Goal: Navigation & Orientation: Find specific page/section

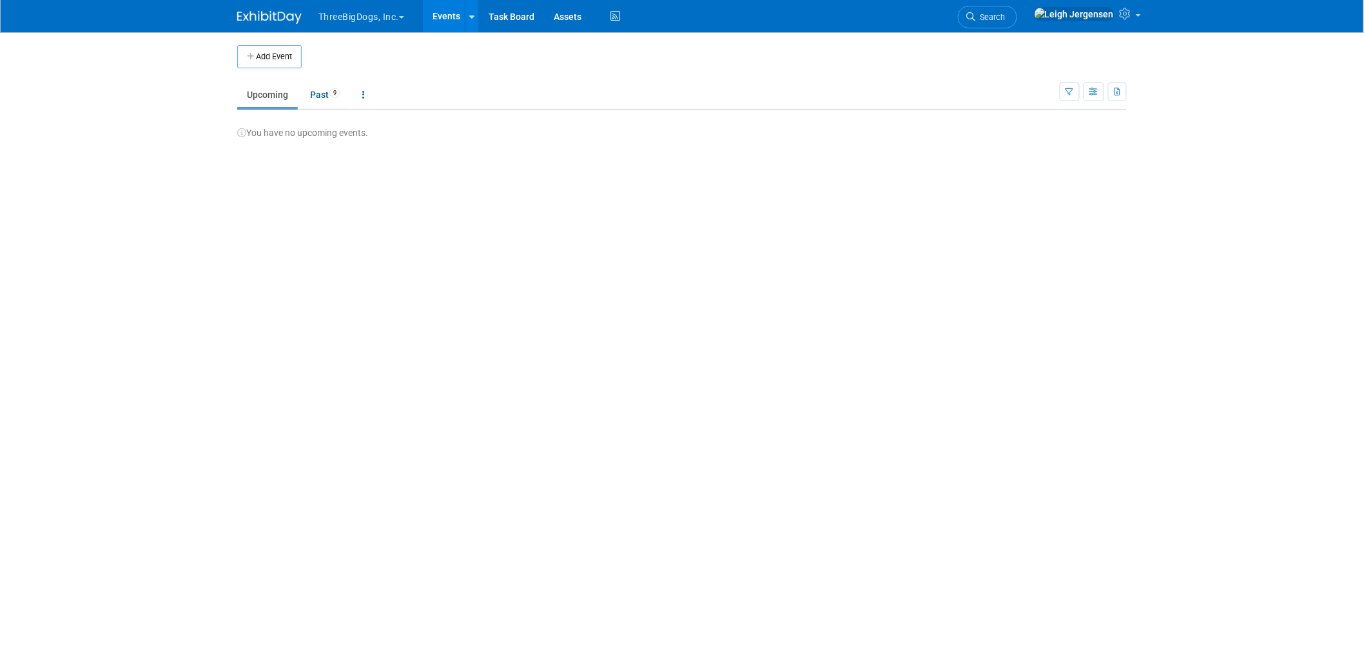
click at [349, 14] on button "ThreeBigDogs, Inc." at bounding box center [368, 14] width 103 height 28
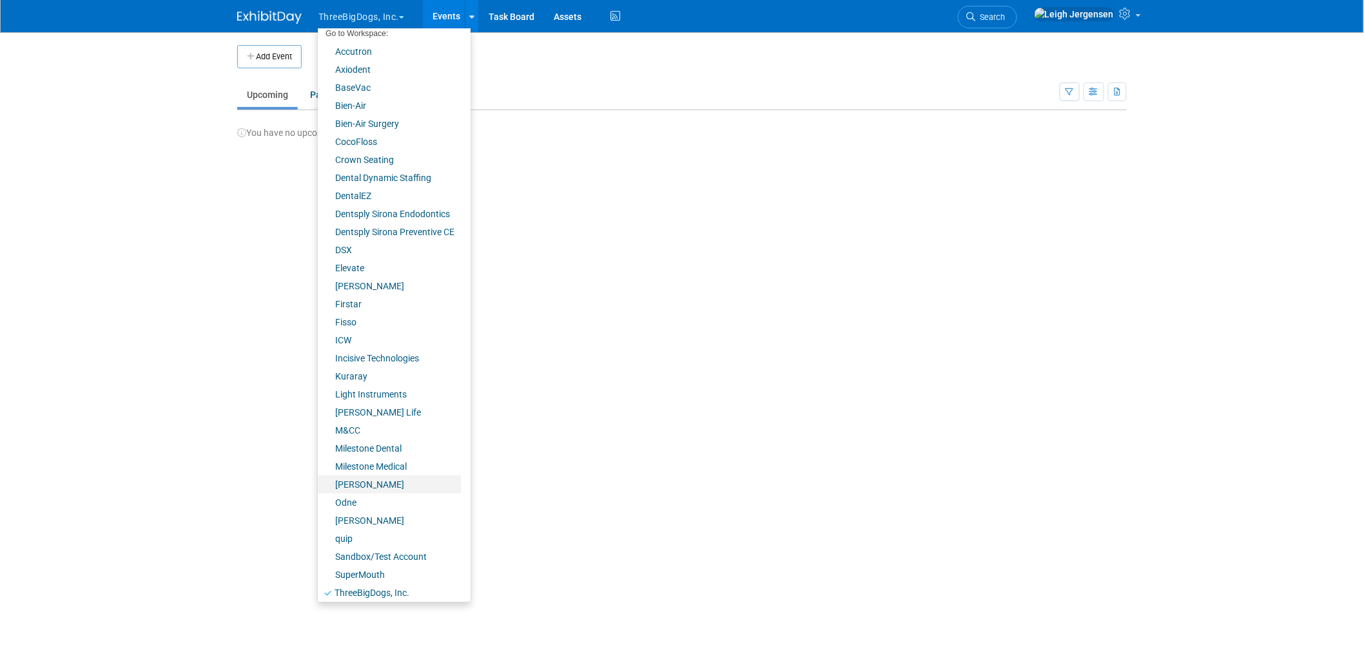
scroll to position [67, 0]
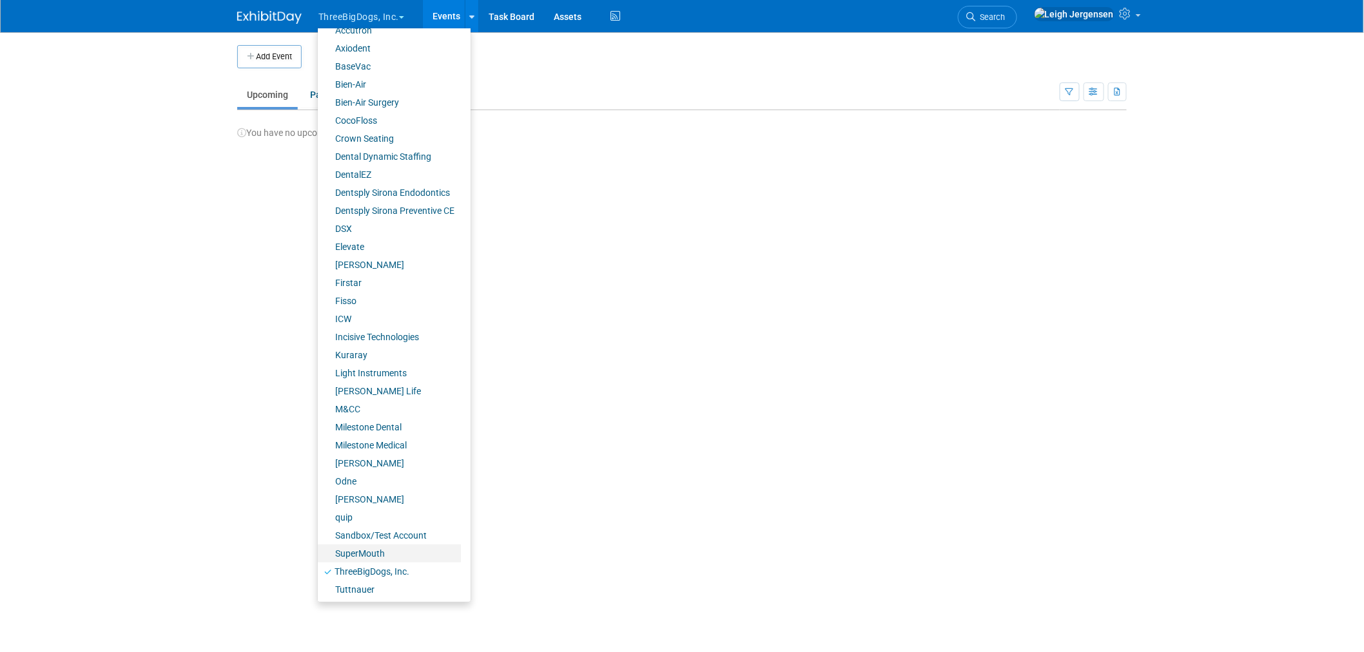
click at [369, 552] on link "SuperMouth" at bounding box center [389, 554] width 143 height 18
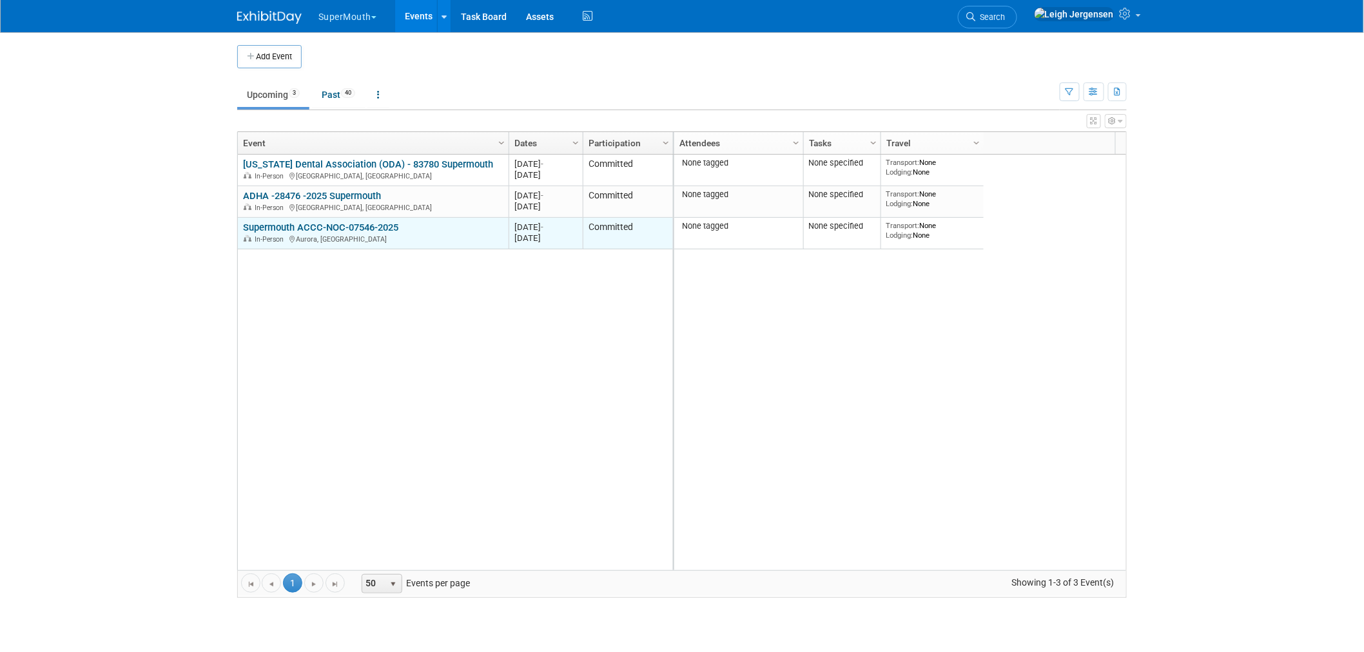
click at [335, 227] on link "Supermouth ACCC-NOC-07546-2025" at bounding box center [320, 228] width 155 height 12
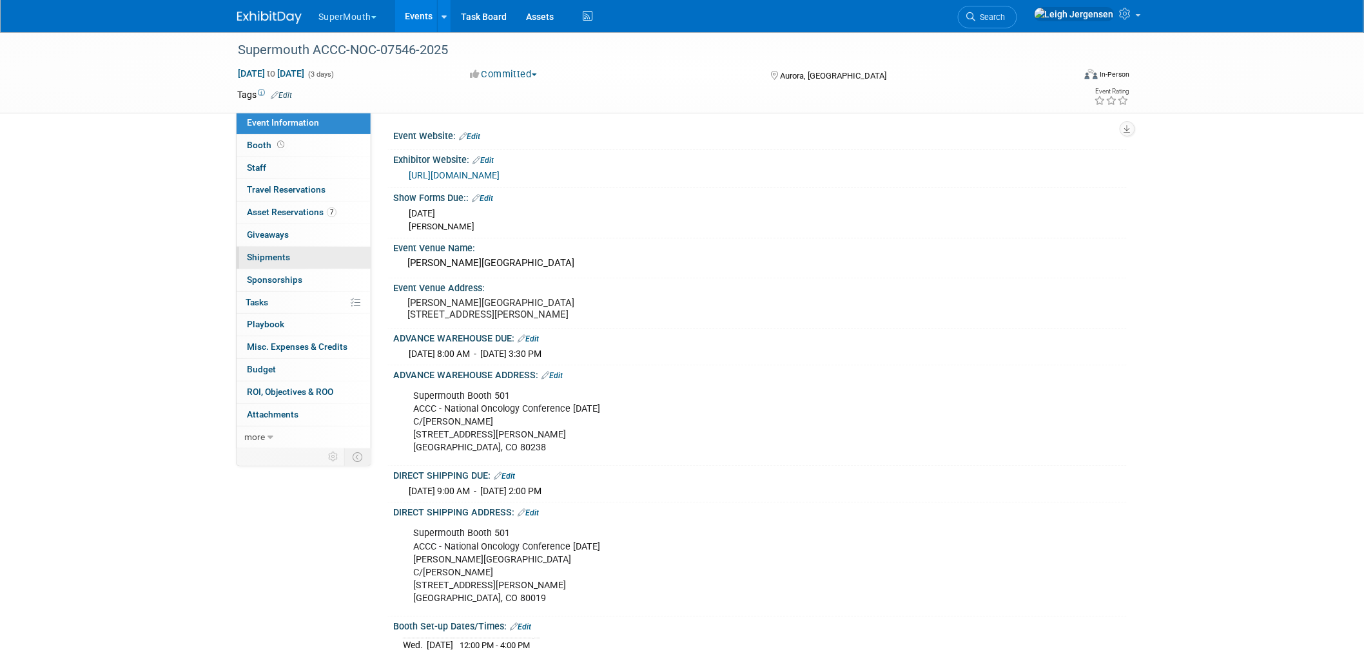
click at [271, 258] on span "Shipments 0" at bounding box center [268, 257] width 43 height 10
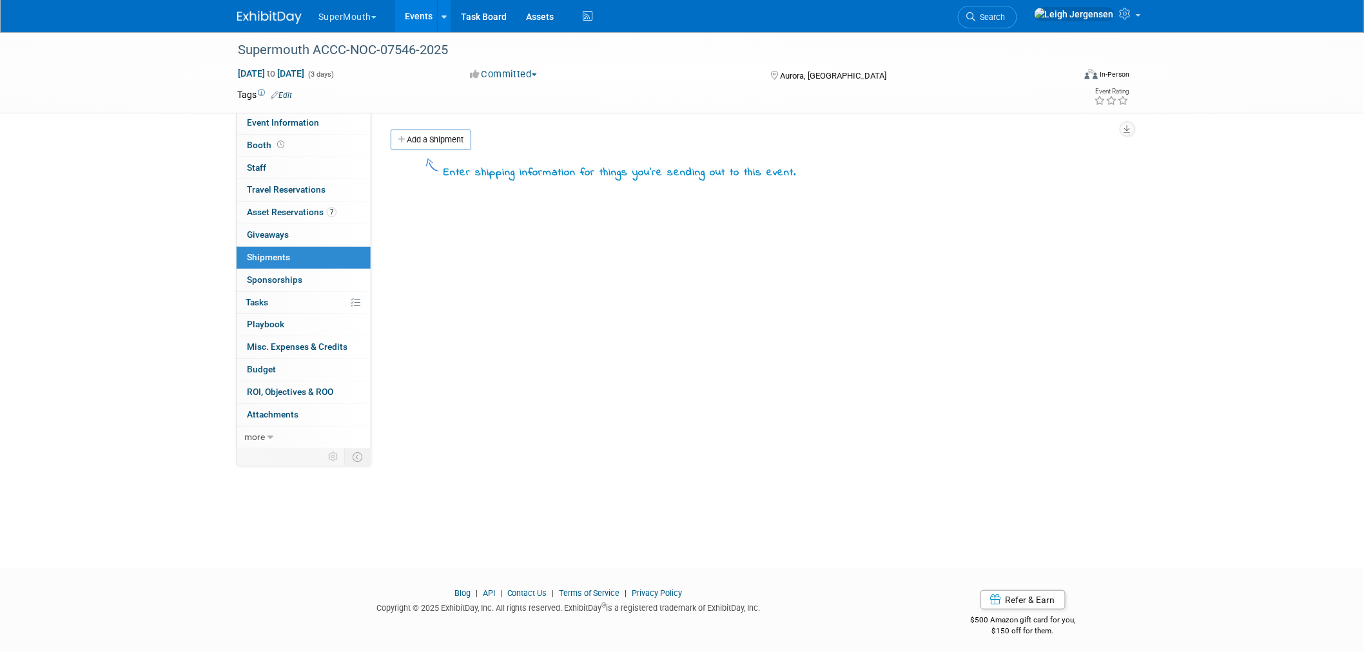
click at [363, 10] on button "SuperMouth" at bounding box center [354, 14] width 75 height 28
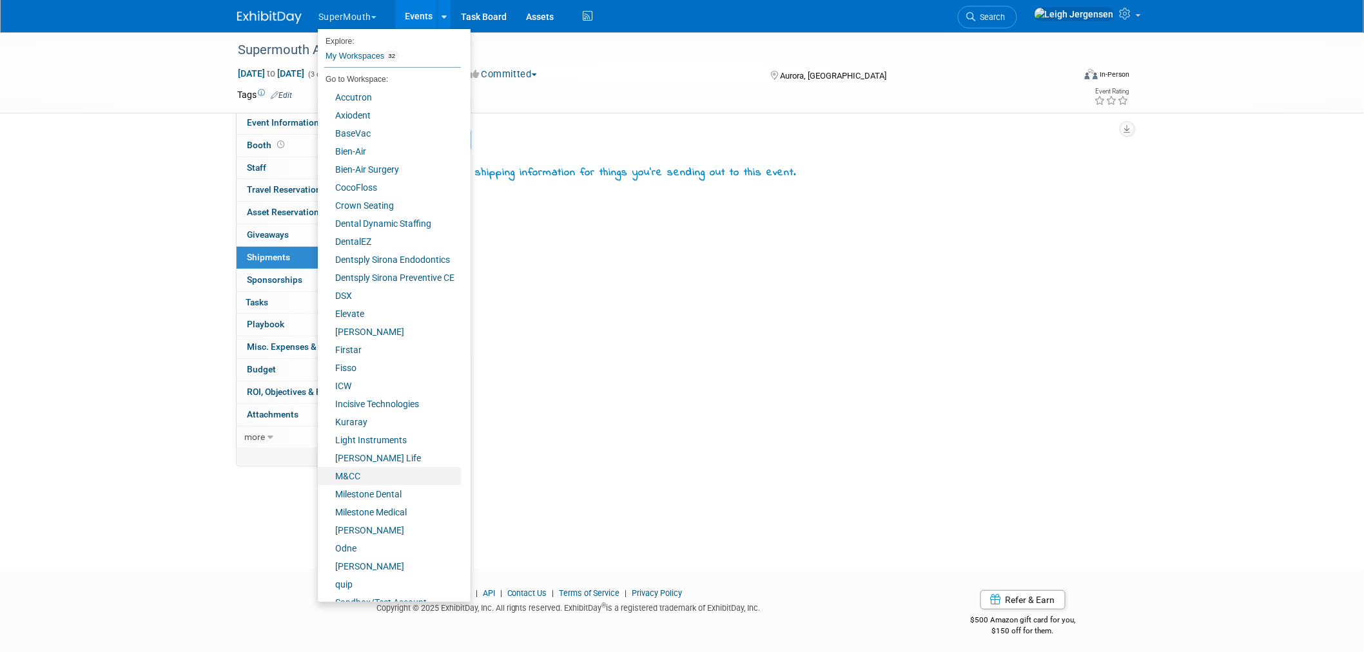
click at [356, 473] on link "M&CC" at bounding box center [389, 476] width 143 height 18
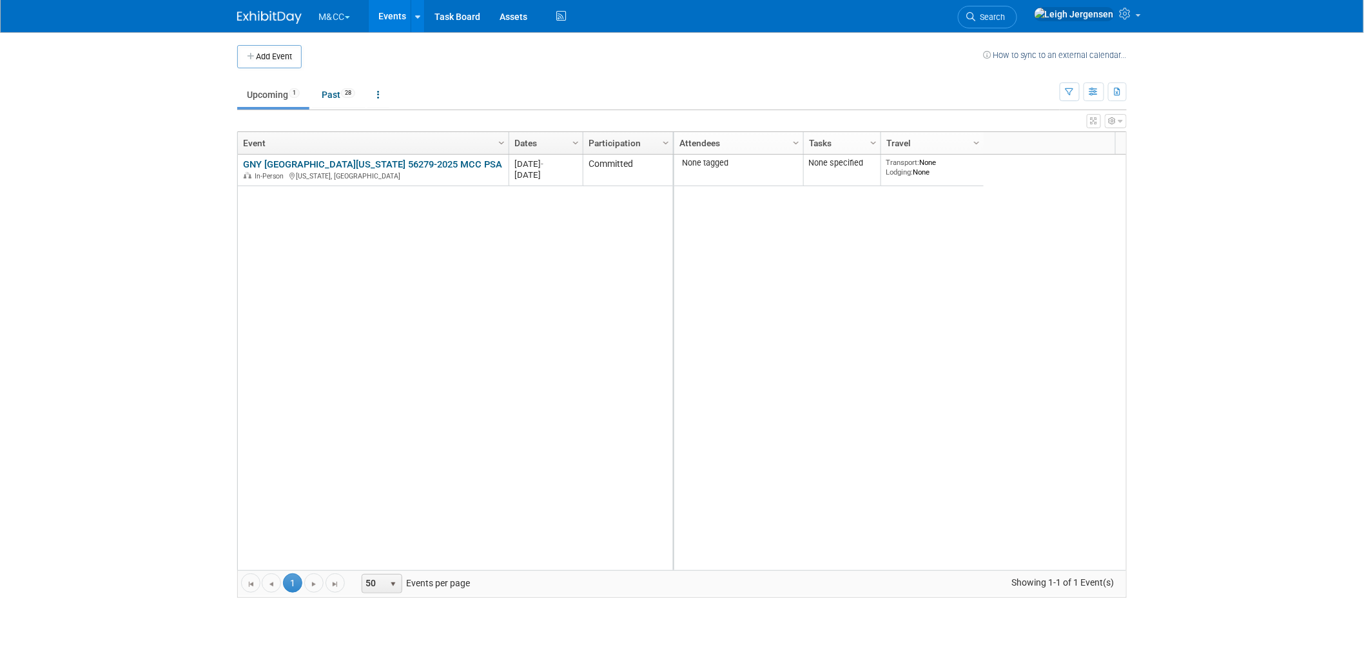
click at [343, 8] on button "M&CC" at bounding box center [341, 14] width 49 height 28
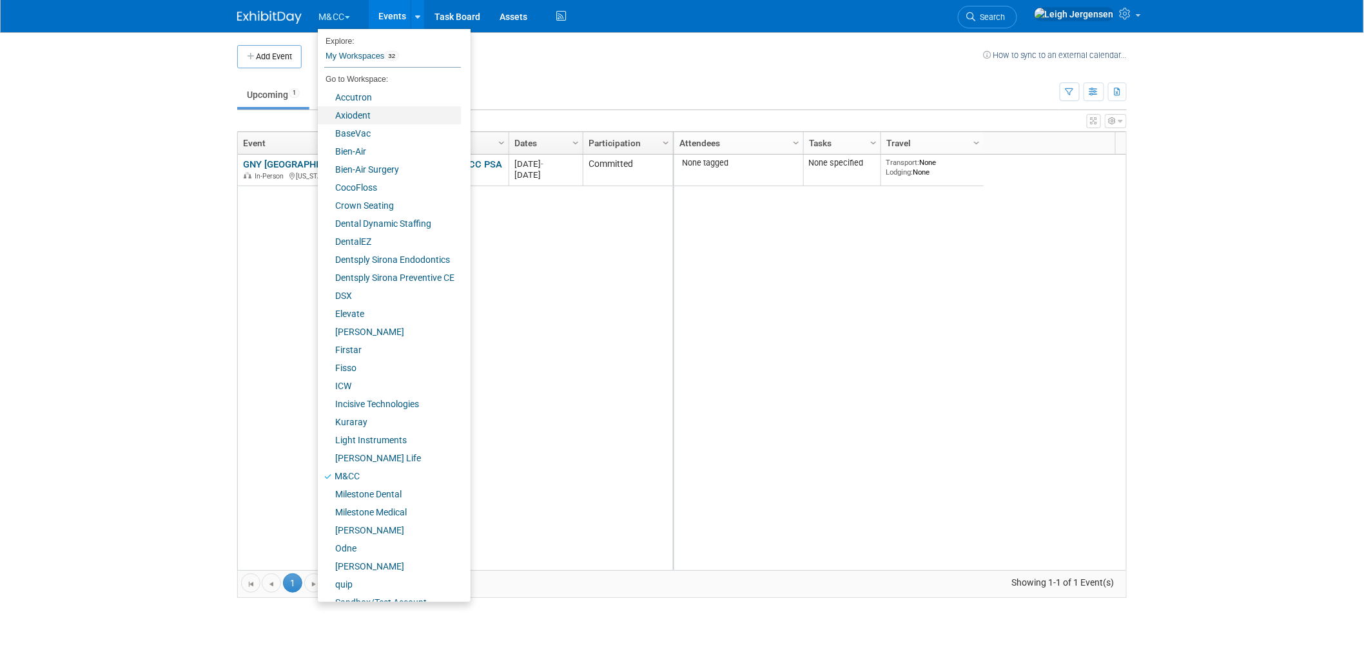
click at [364, 115] on link "Axiodent" at bounding box center [389, 115] width 143 height 18
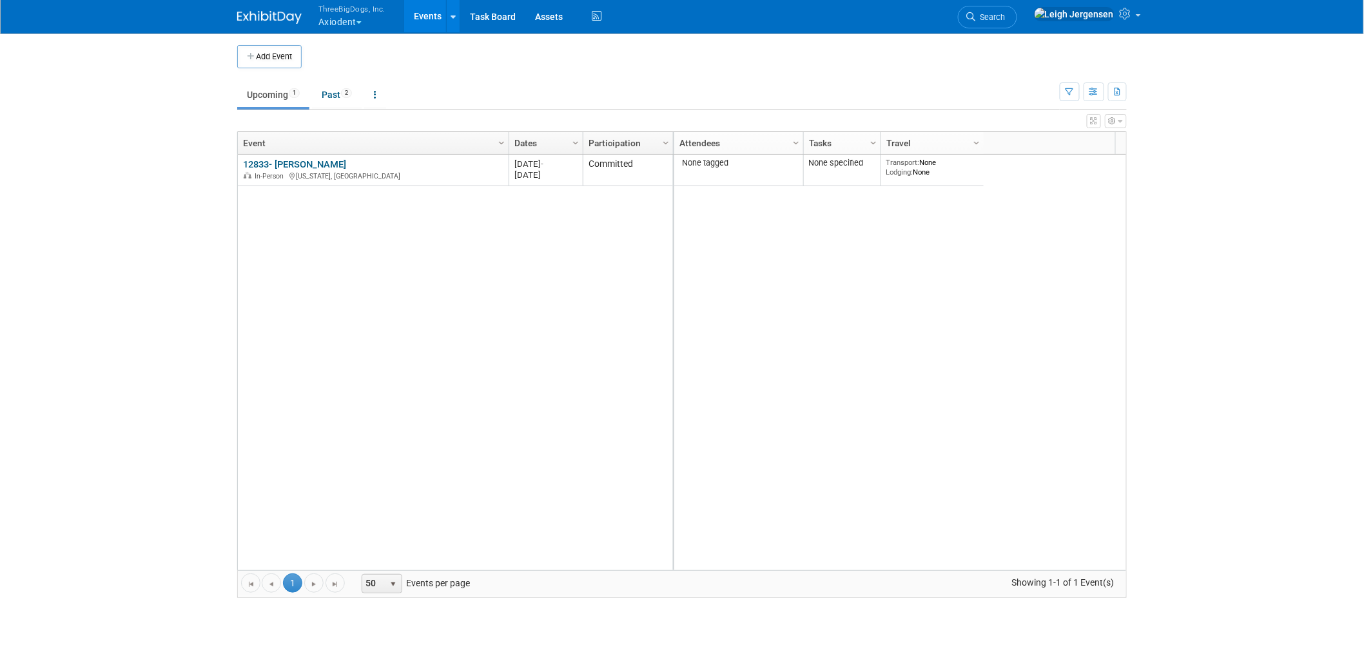
click at [346, 20] on button "ThreeBigDogs, Inc. Axiodent" at bounding box center [359, 17] width 84 height 34
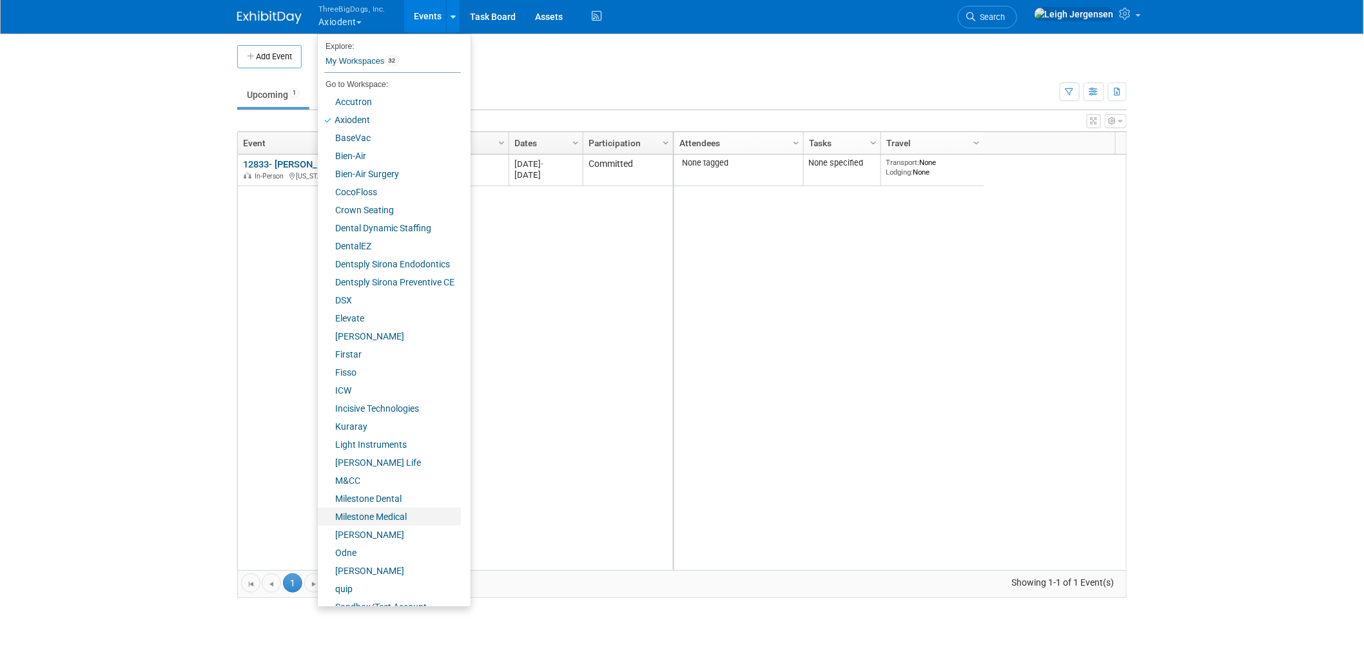
click at [402, 519] on link "Milestone Medical" at bounding box center [389, 517] width 143 height 18
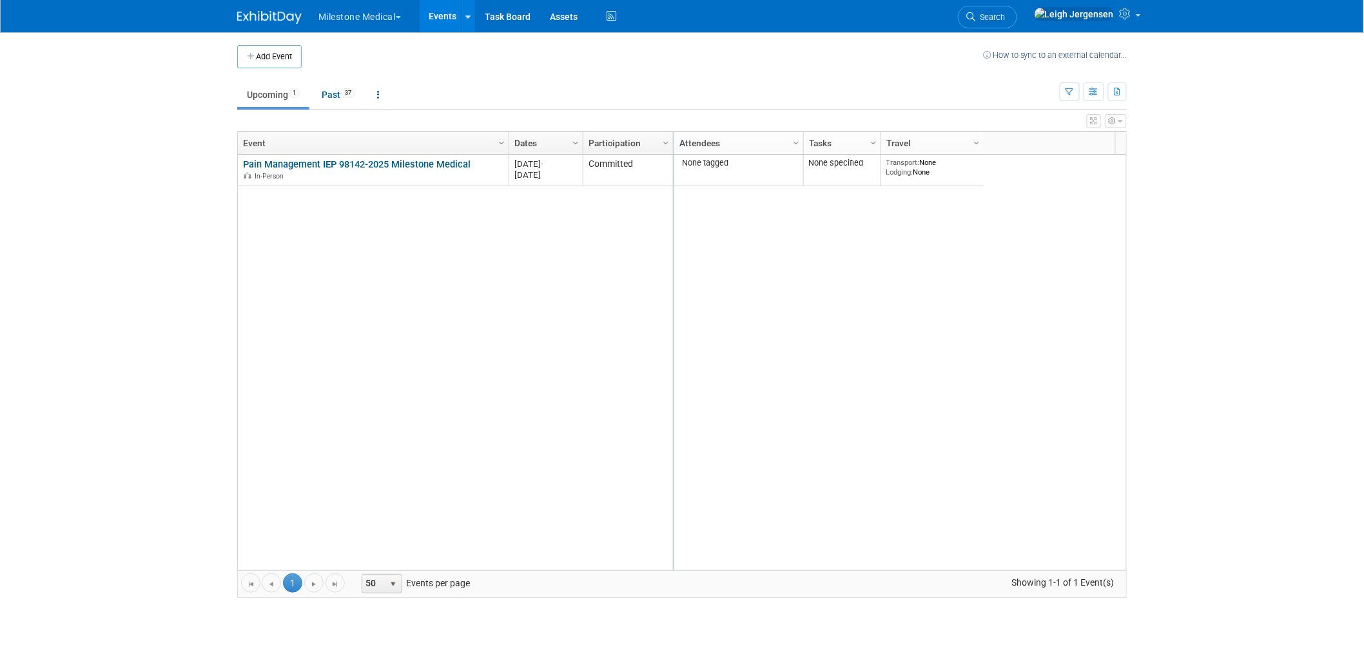
click at [351, 9] on button "Milestone Medical" at bounding box center [367, 14] width 100 height 28
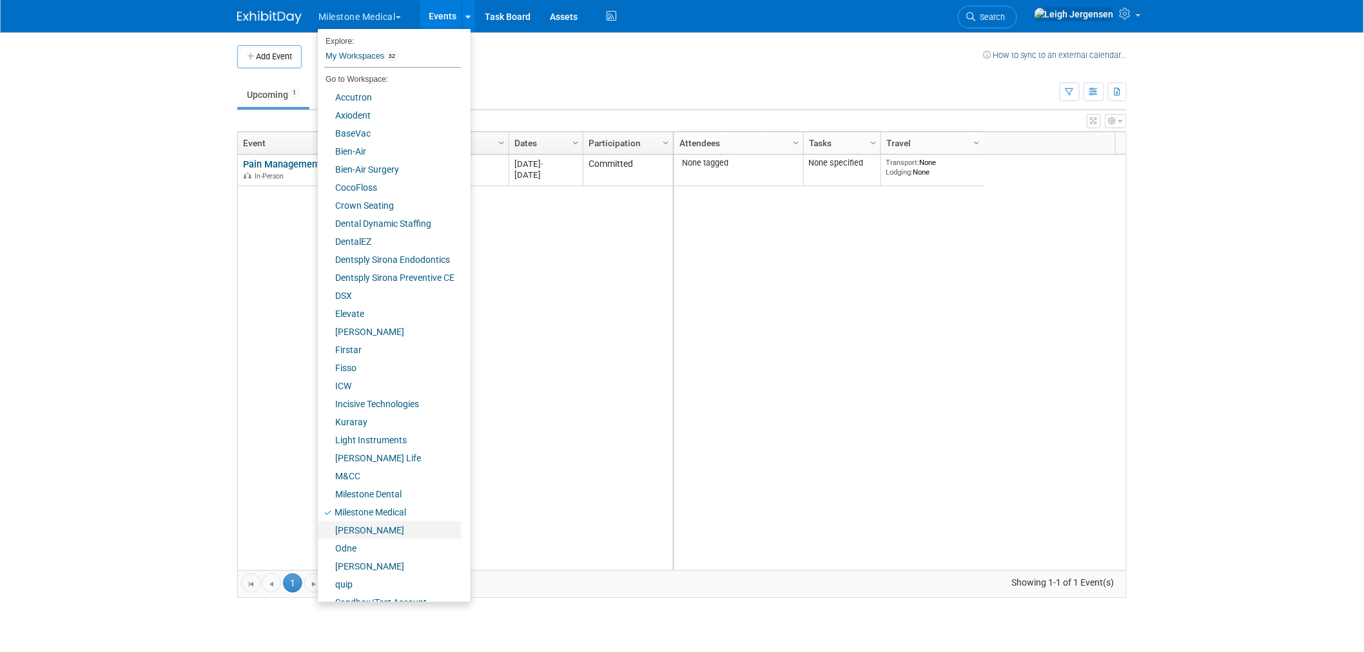
click at [359, 528] on link "[PERSON_NAME]" at bounding box center [389, 530] width 143 height 18
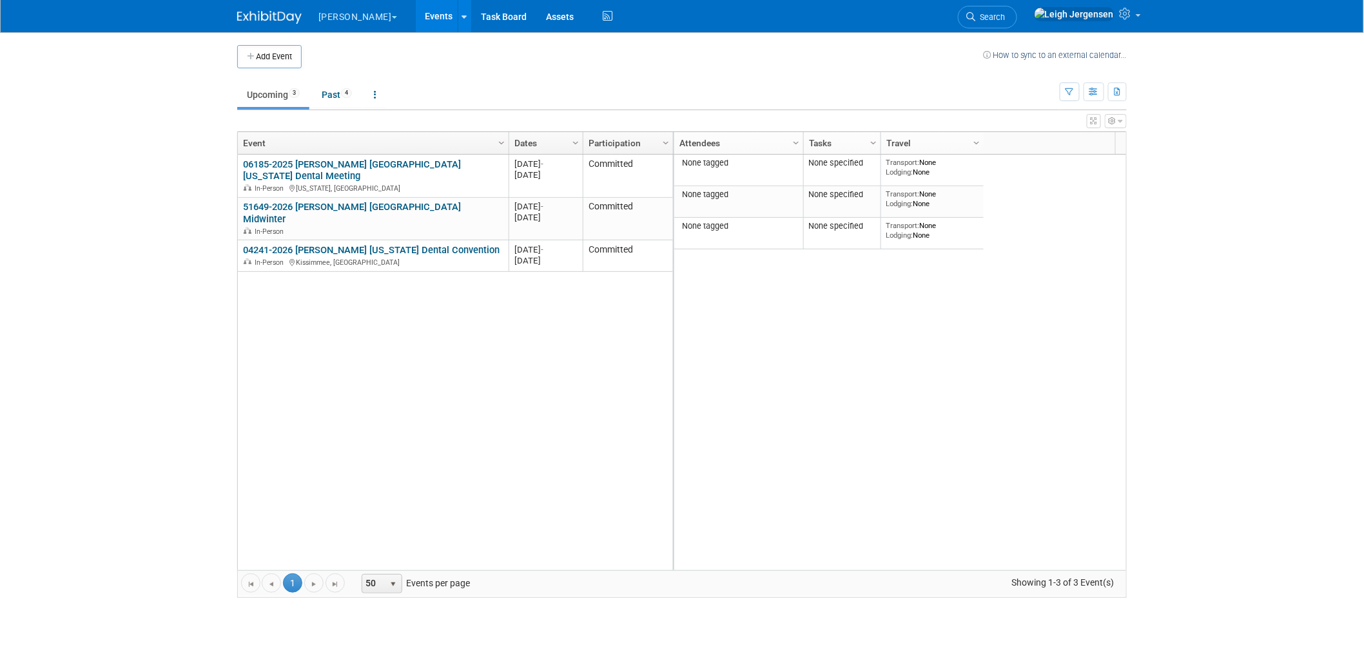
click at [337, 11] on button "[PERSON_NAME]" at bounding box center [365, 14] width 96 height 28
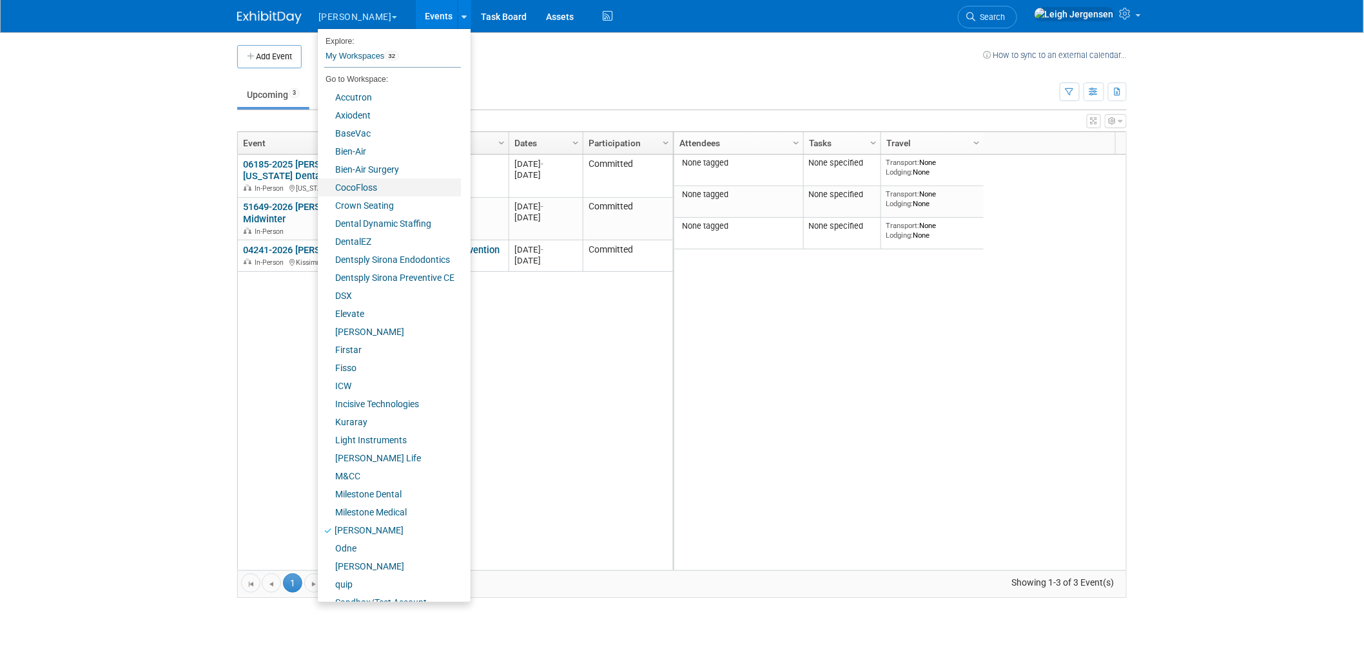
click at [356, 188] on link "CocoFloss" at bounding box center [389, 188] width 143 height 18
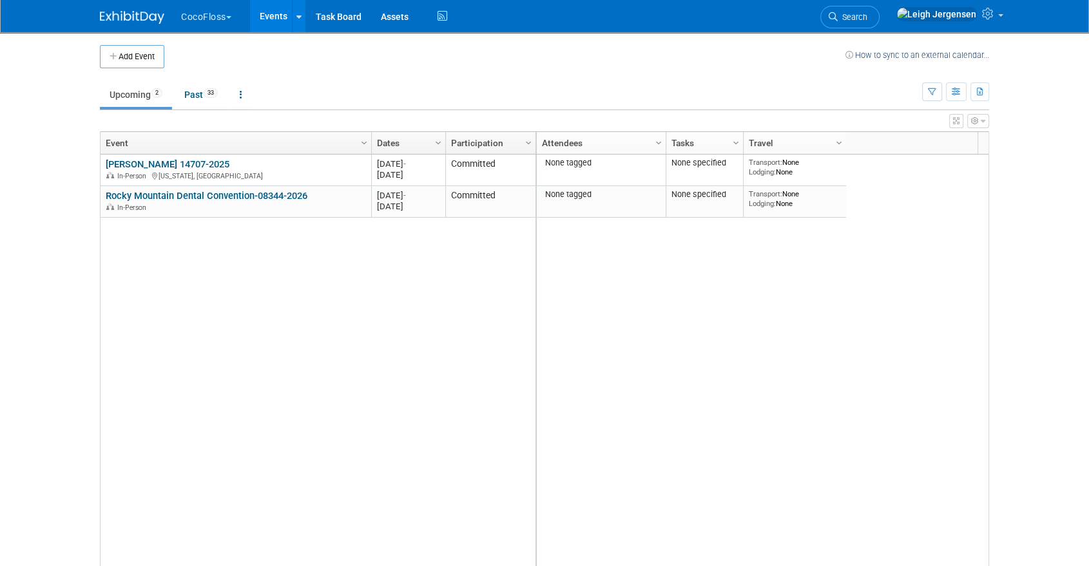
click at [211, 12] on button "CocoFloss" at bounding box center [214, 14] width 68 height 28
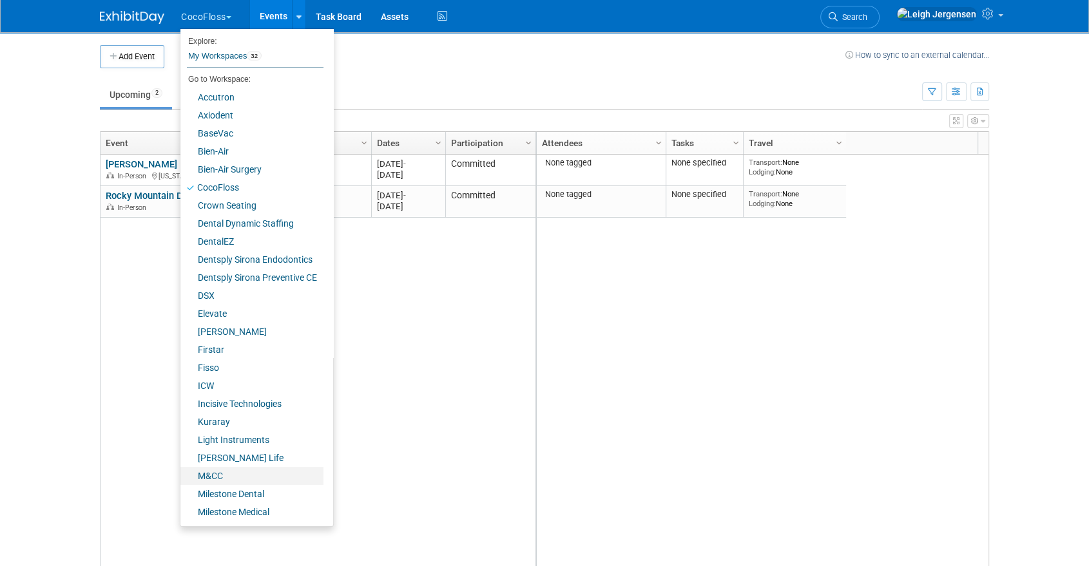
click at [218, 475] on link "M&CC" at bounding box center [251, 476] width 143 height 18
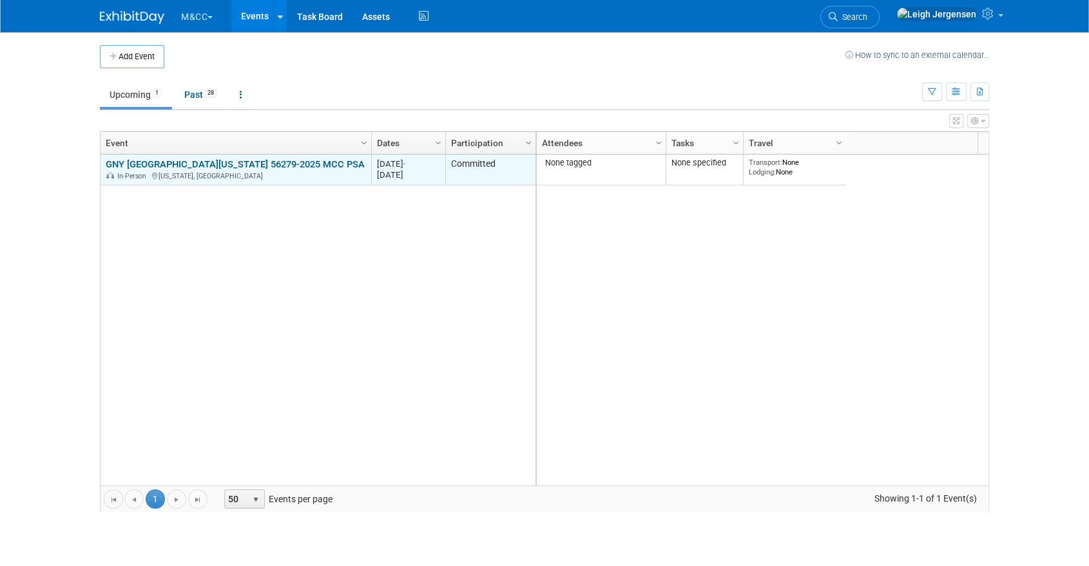
click at [161, 162] on link "GNY Greater New York 56279-2025 MCC PSA" at bounding box center [235, 165] width 259 height 12
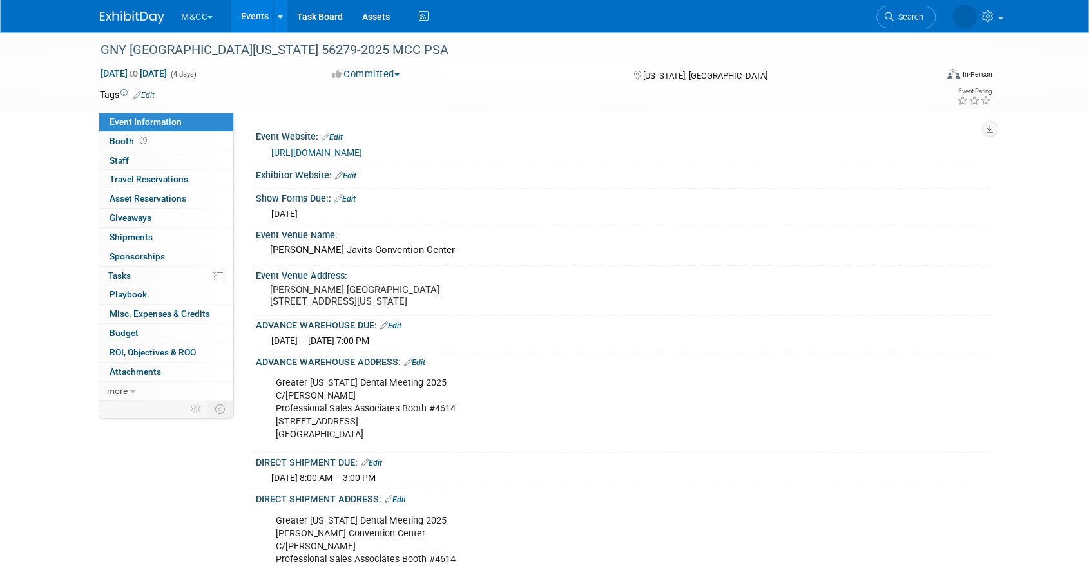
click at [200, 12] on button "M&CC" at bounding box center [204, 14] width 49 height 28
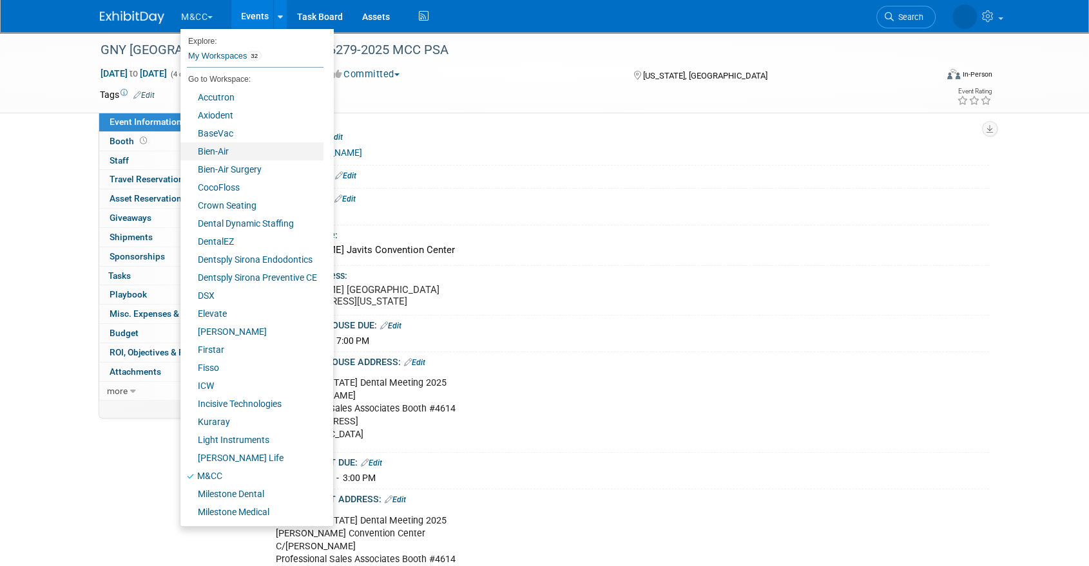
click at [227, 148] on link "Bien-Air" at bounding box center [251, 151] width 143 height 18
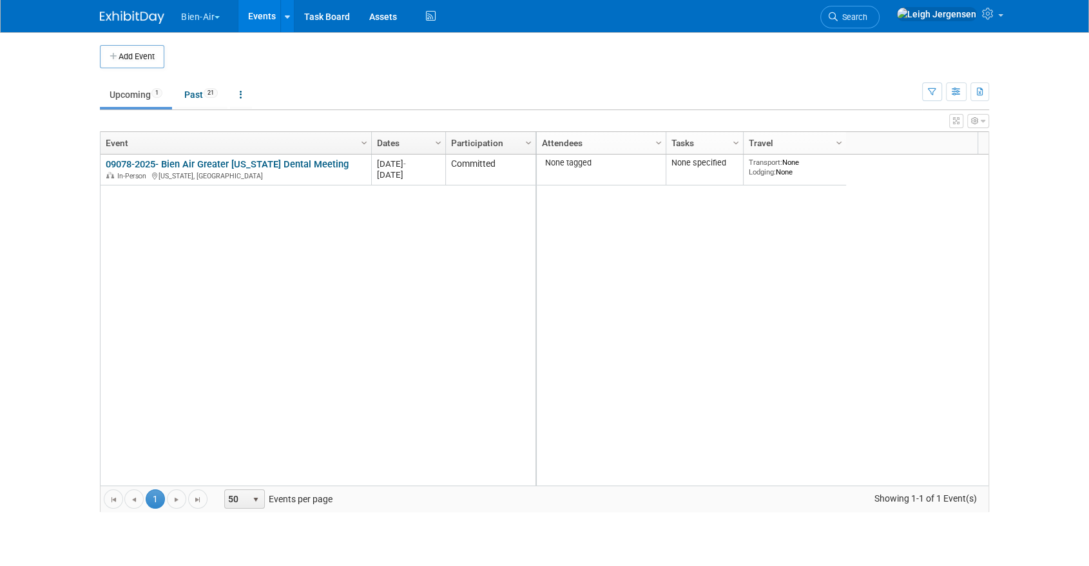
click at [199, 161] on link "09078-2025- Bien Air Greater [US_STATE] Dental Meeting" at bounding box center [227, 165] width 243 height 12
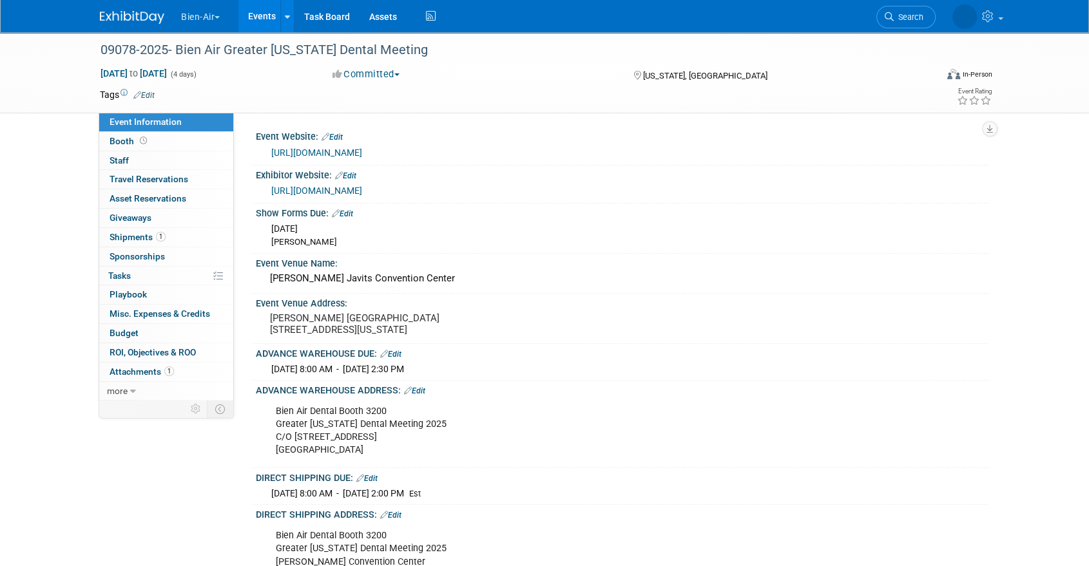
click at [209, 9] on button "Bien-Air" at bounding box center [208, 14] width 56 height 28
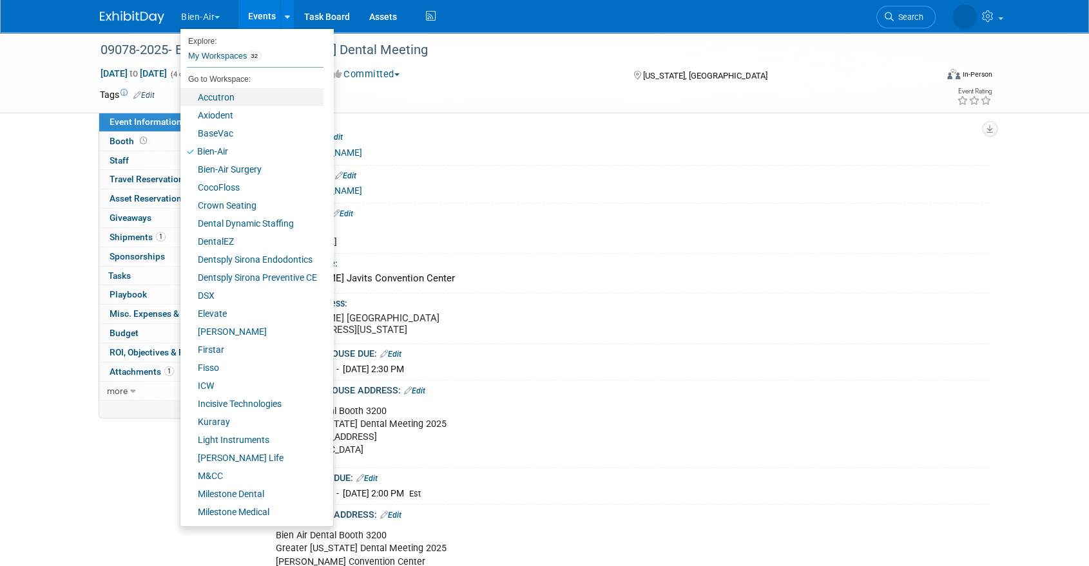
click at [227, 99] on link "Accutron" at bounding box center [251, 97] width 143 height 18
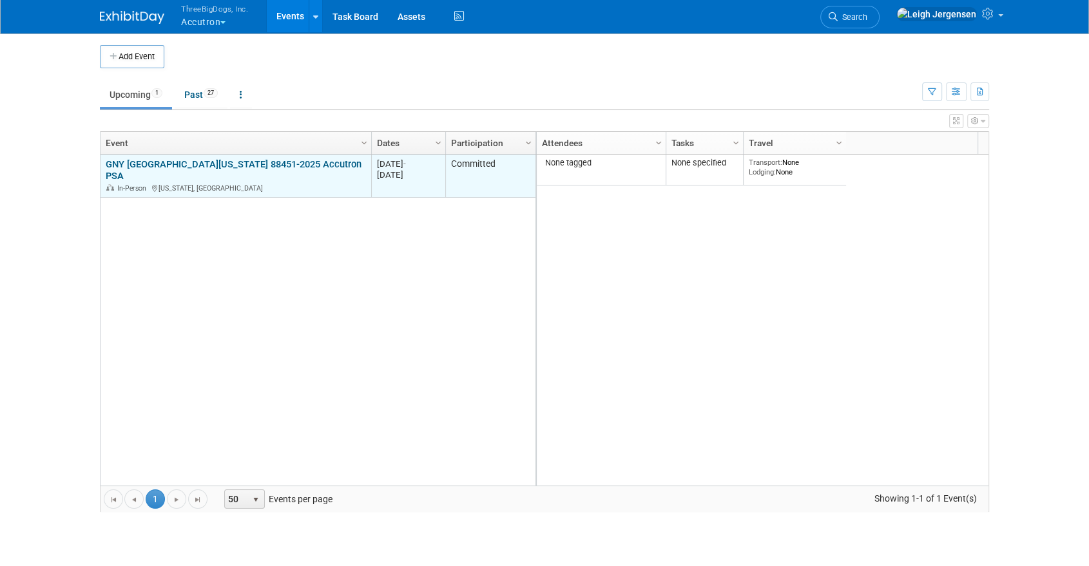
click at [217, 161] on link "GNY Greater New York 88451-2025 Accutron PSA" at bounding box center [234, 171] width 256 height 24
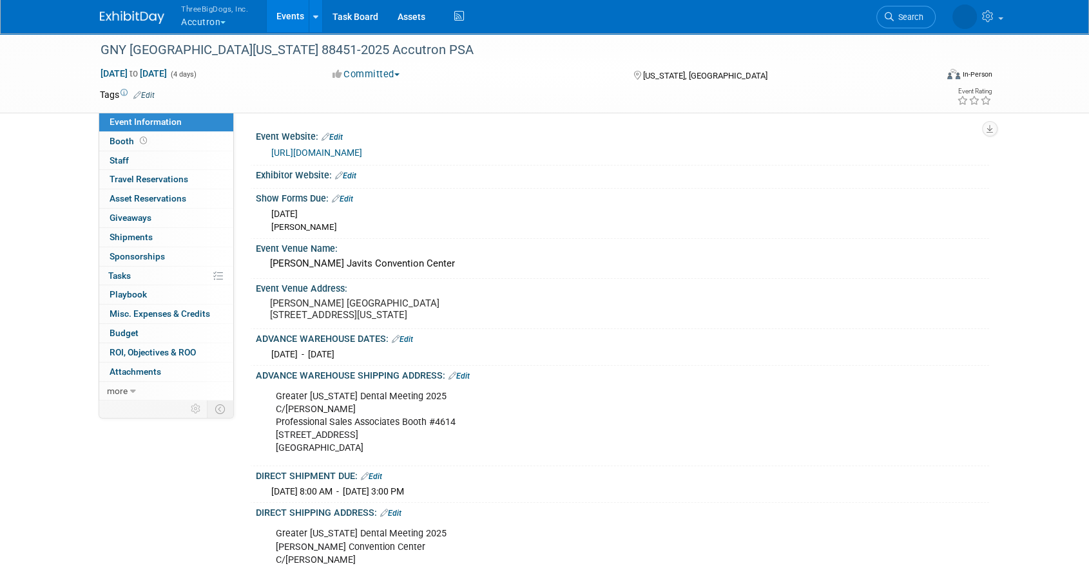
click at [220, 24] on button "ThreeBigDogs, Inc. Accutron" at bounding box center [222, 17] width 84 height 34
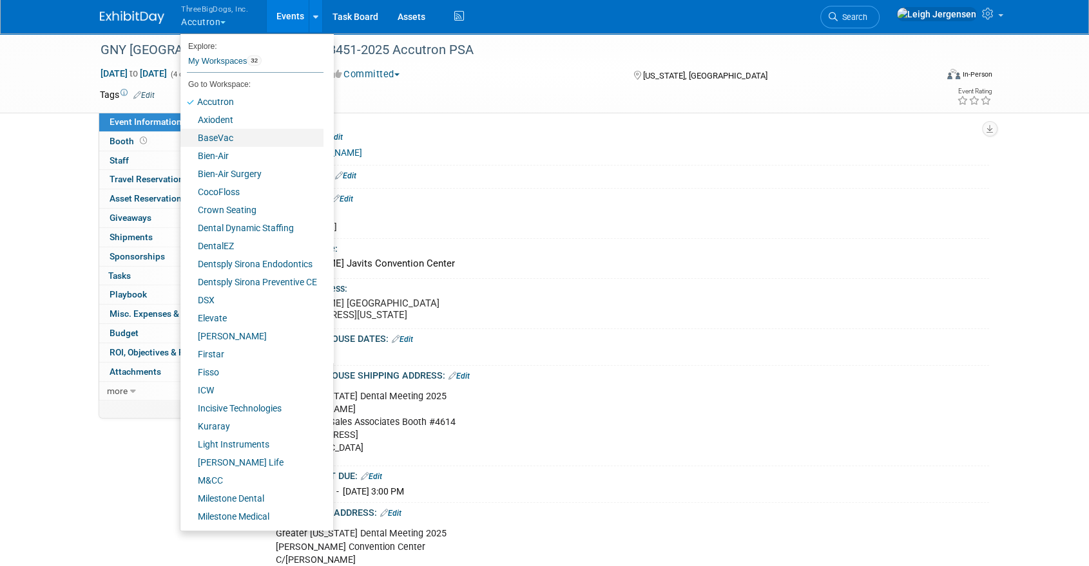
click at [225, 140] on link "BaseVac" at bounding box center [251, 138] width 143 height 18
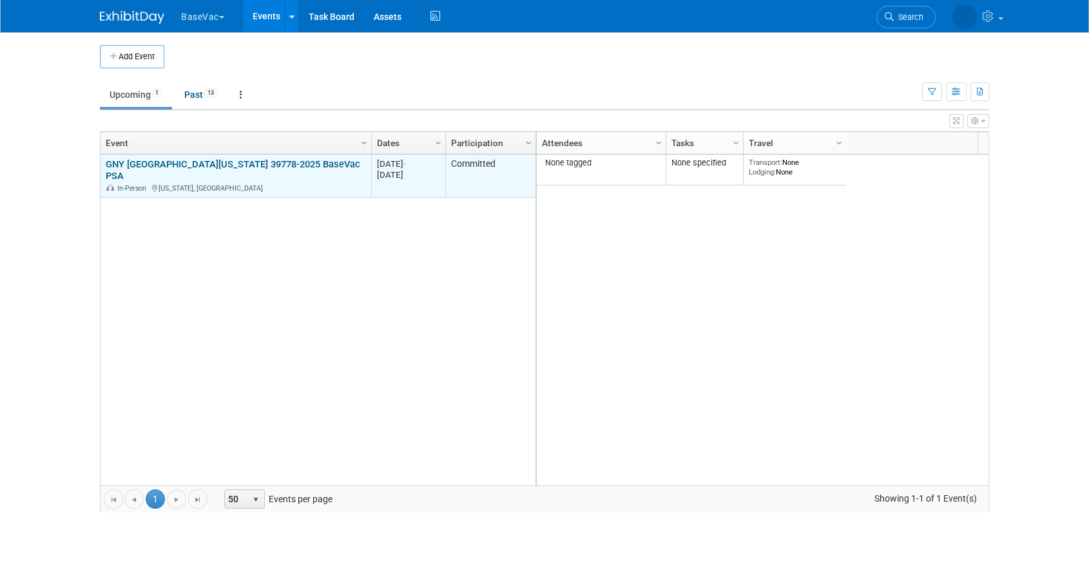
click at [260, 165] on link "GNY [GEOGRAPHIC_DATA][US_STATE] 39778-2025 BaseVac PSA" at bounding box center [233, 171] width 255 height 24
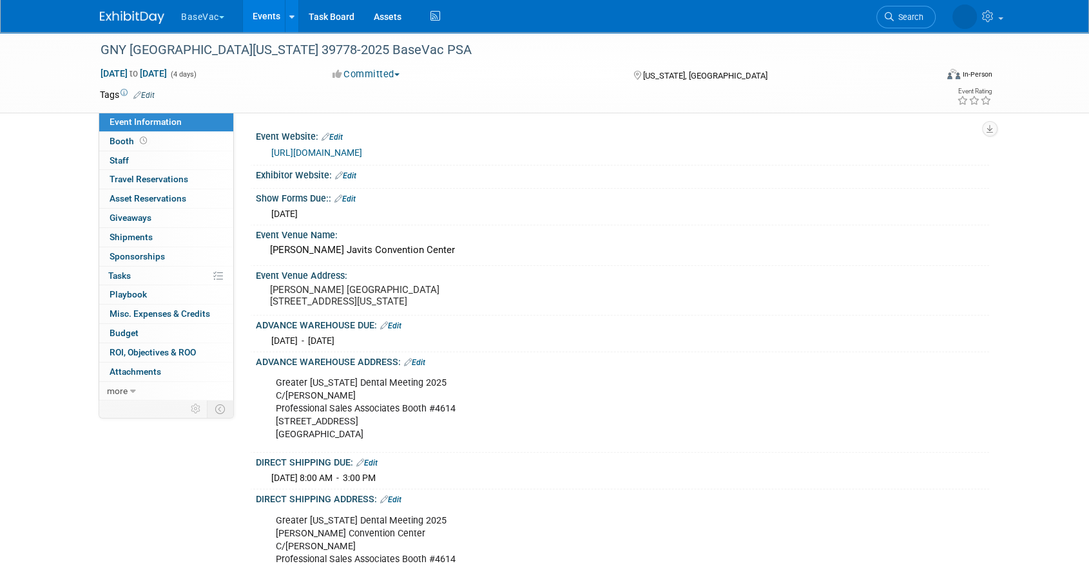
click at [271, 22] on link "Events" at bounding box center [266, 16] width 47 height 32
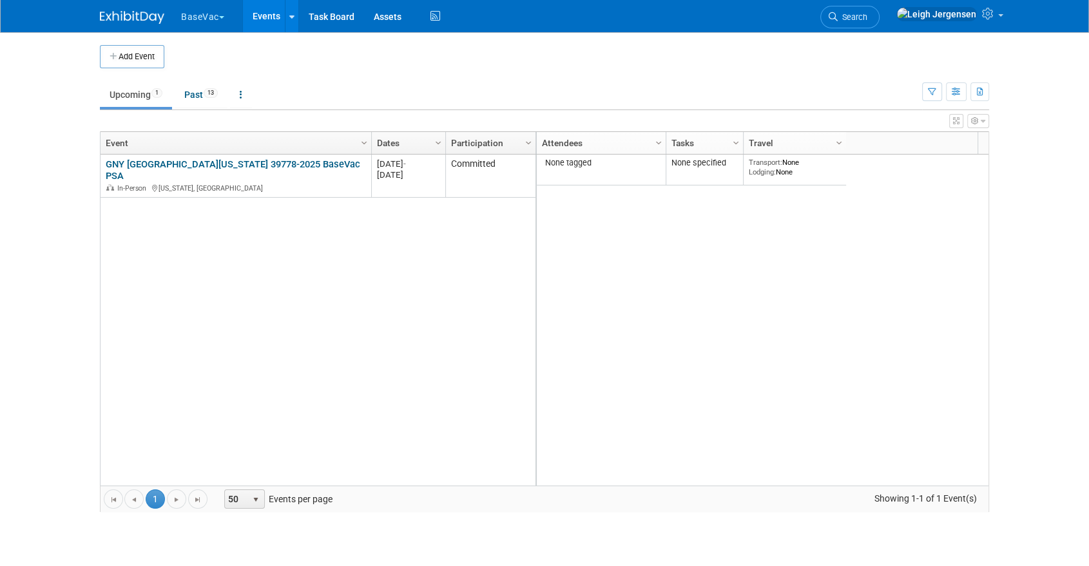
click at [211, 13] on button "BaseVac" at bounding box center [210, 14] width 61 height 28
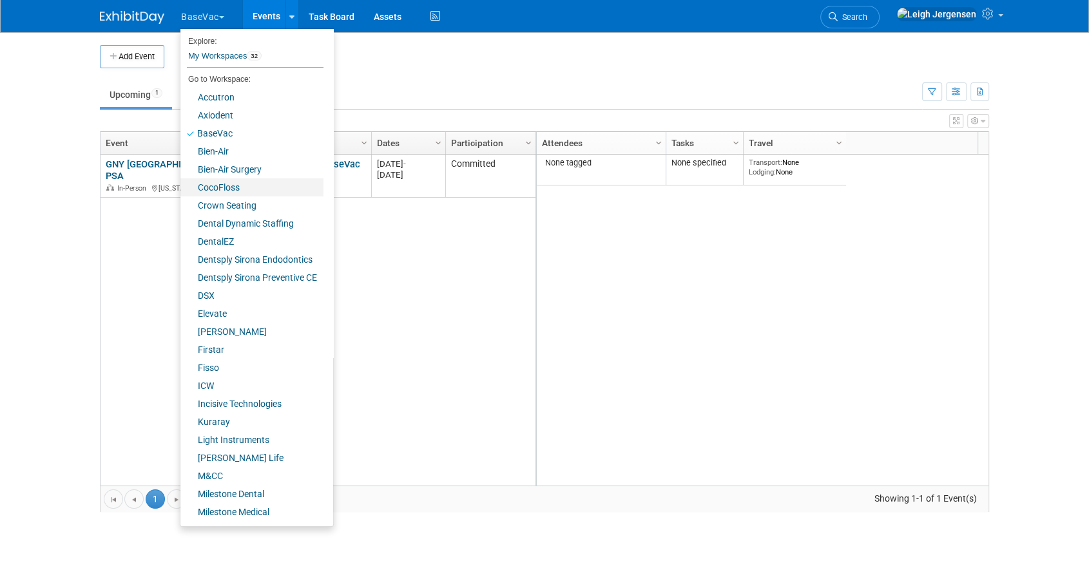
click at [217, 182] on link "CocoFloss" at bounding box center [251, 188] width 143 height 18
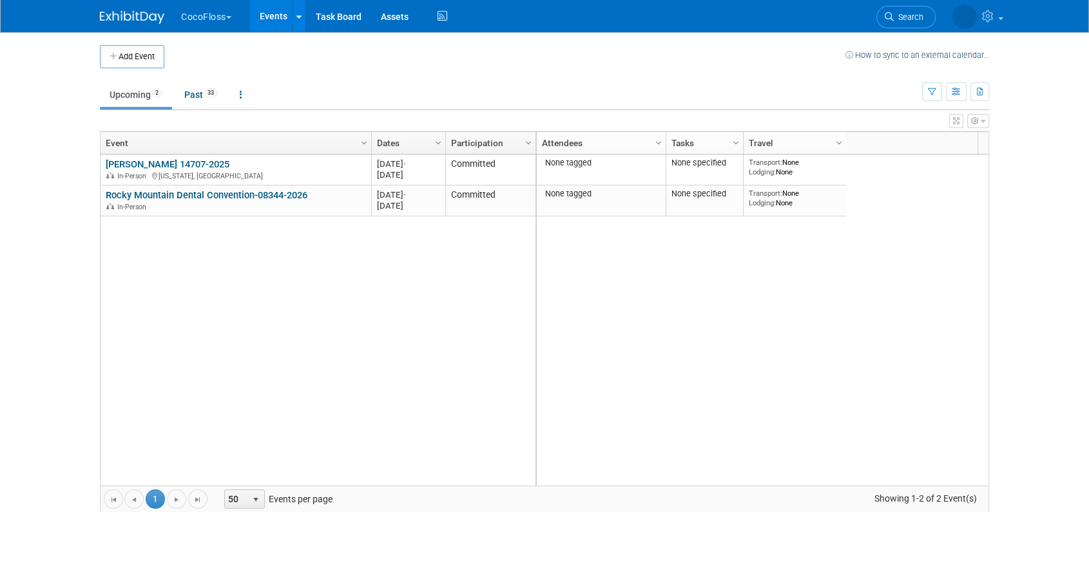
click at [206, 14] on button "CocoFloss" at bounding box center [214, 14] width 68 height 28
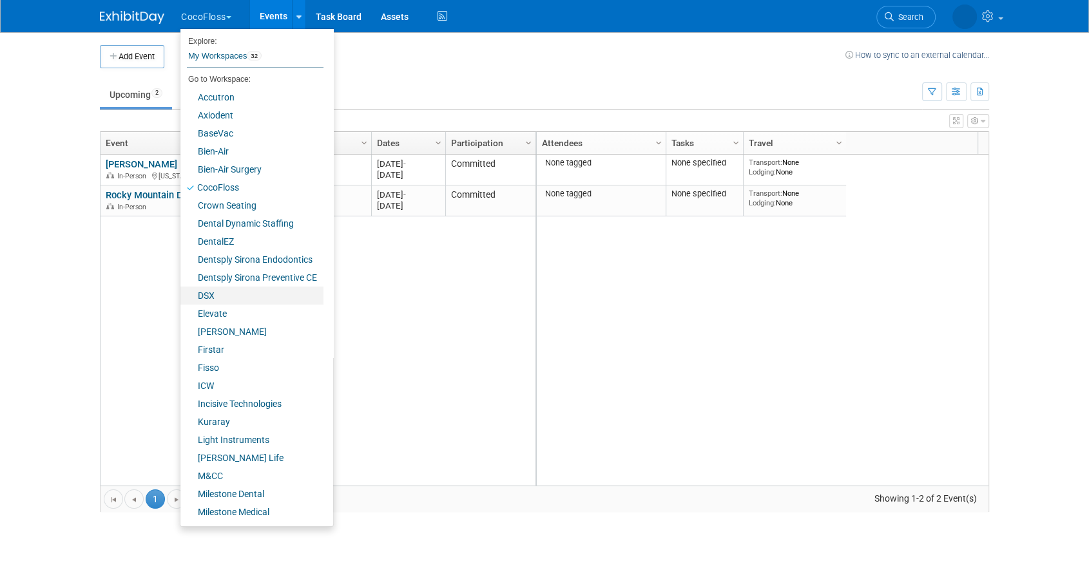
click at [219, 291] on link "DSX" at bounding box center [251, 296] width 143 height 18
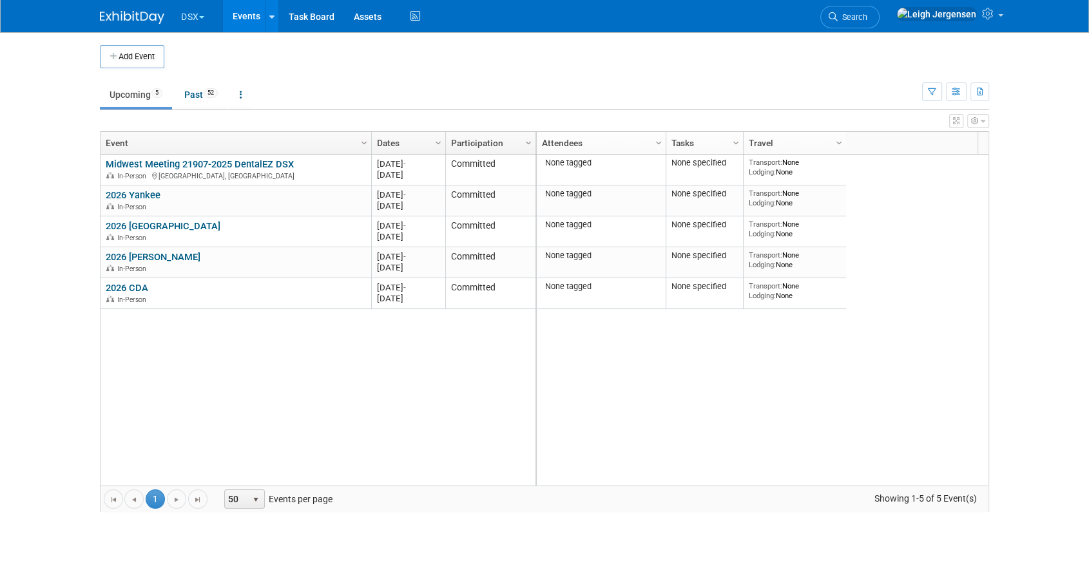
click at [205, 13] on button "DSX" at bounding box center [200, 14] width 41 height 28
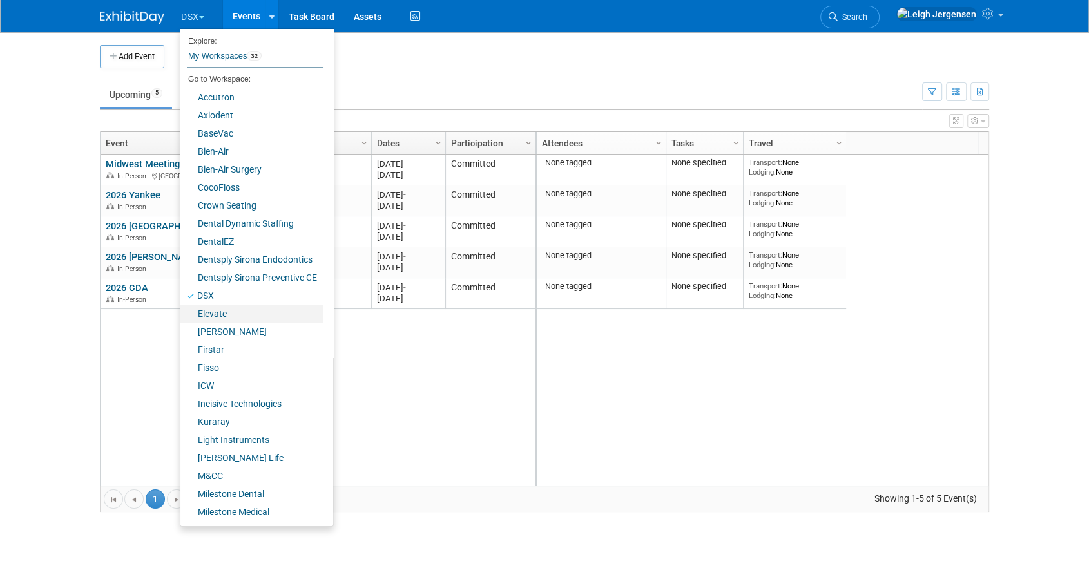
click at [216, 313] on link "Elevate" at bounding box center [251, 314] width 143 height 18
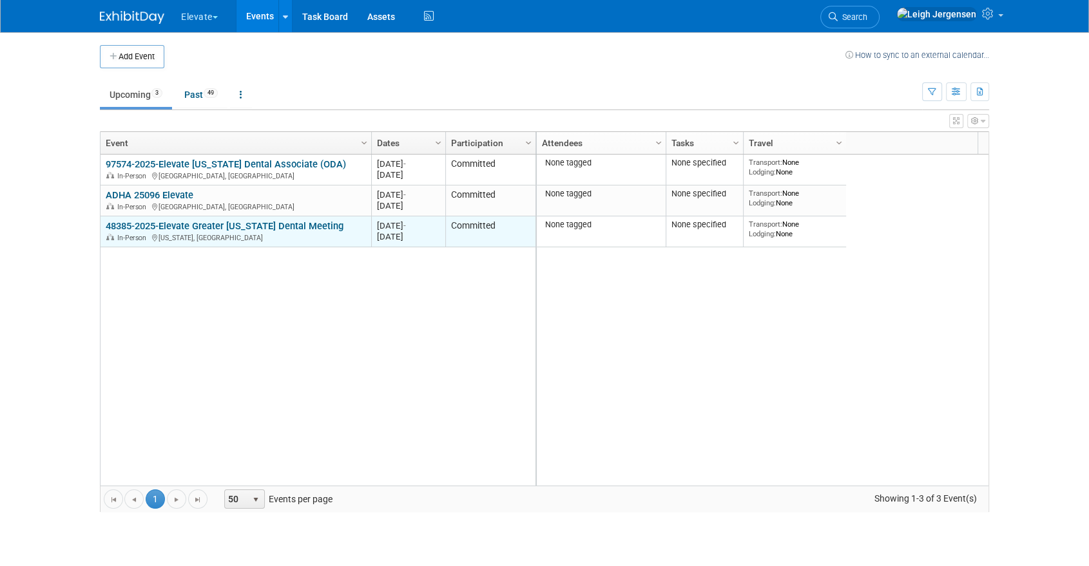
click at [208, 225] on link "48385-2025-Elevate Greater [US_STATE] Dental Meeting" at bounding box center [225, 226] width 238 height 12
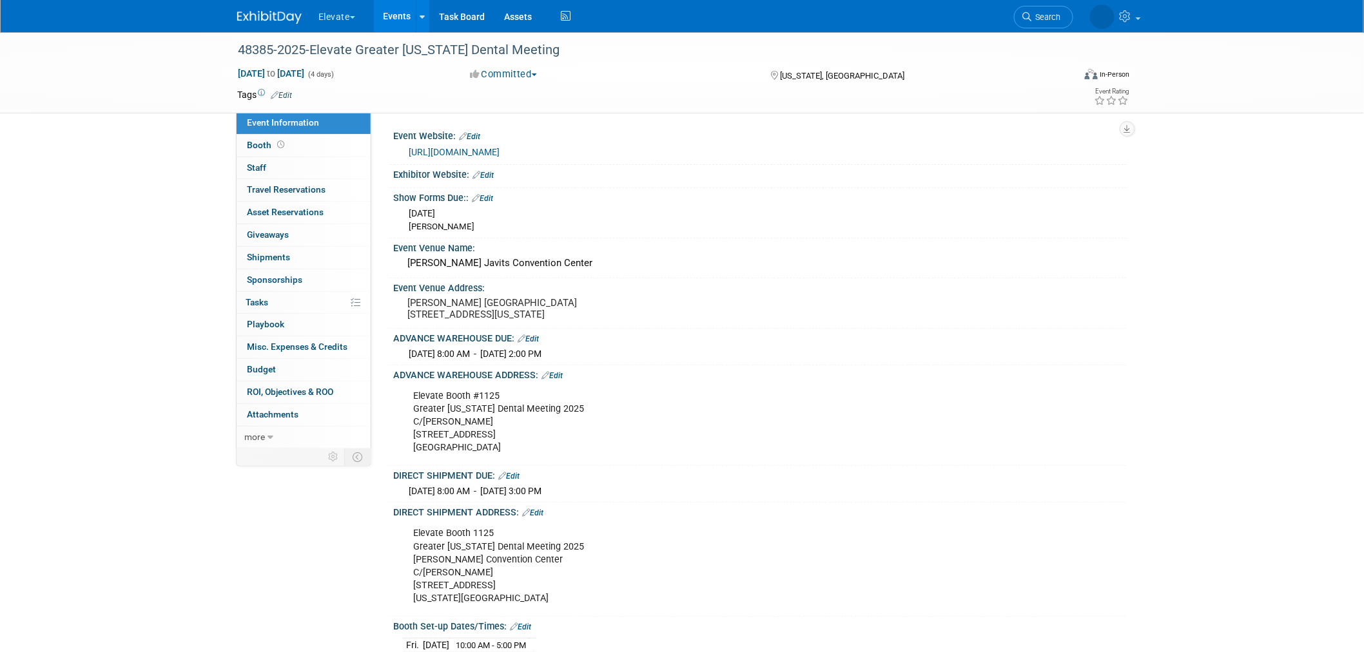
click at [335, 9] on button "Elevate" at bounding box center [344, 14] width 54 height 28
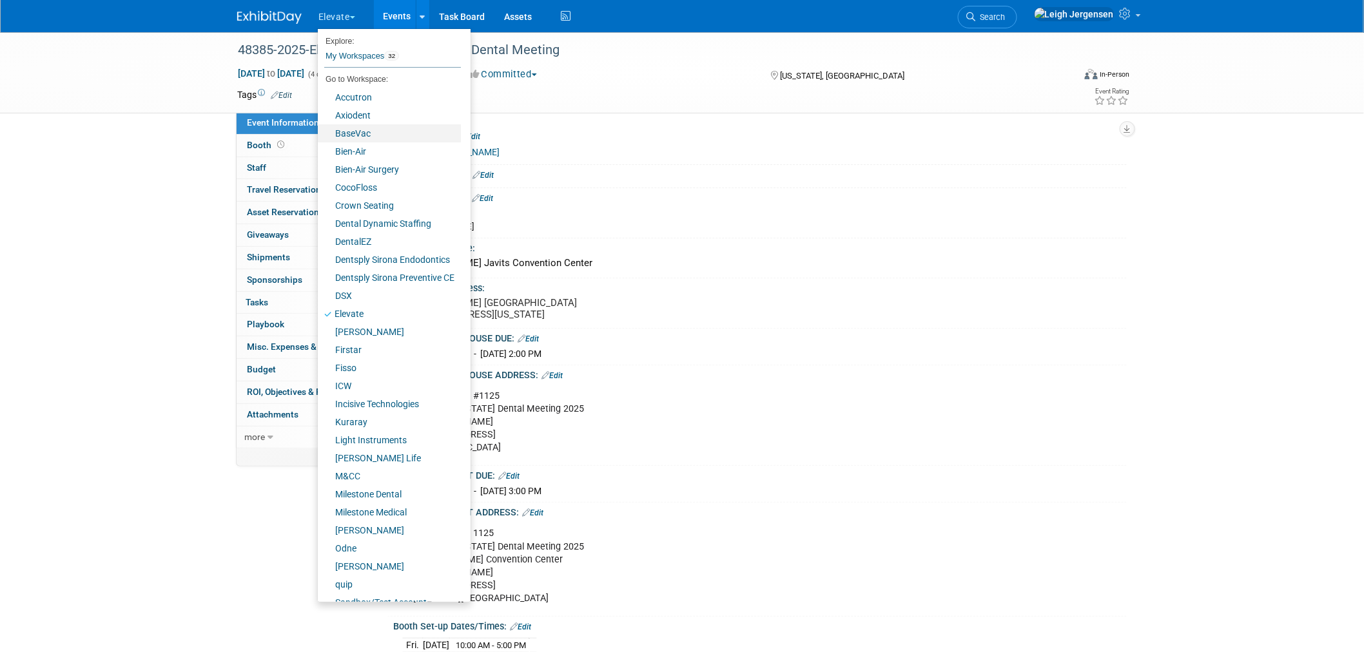
click at [361, 127] on link "BaseVac" at bounding box center [389, 133] width 143 height 18
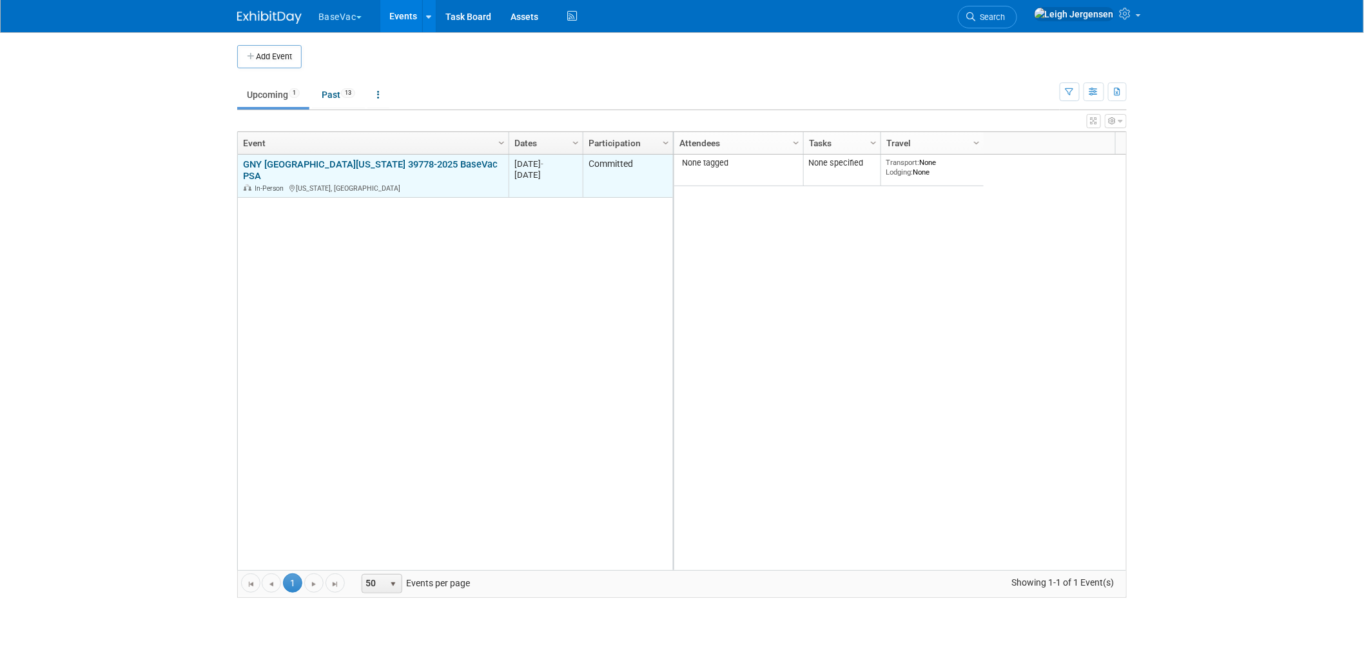
click at [318, 164] on link "GNY [GEOGRAPHIC_DATA][US_STATE] 39778-2025 BaseVac PSA" at bounding box center [370, 171] width 255 height 24
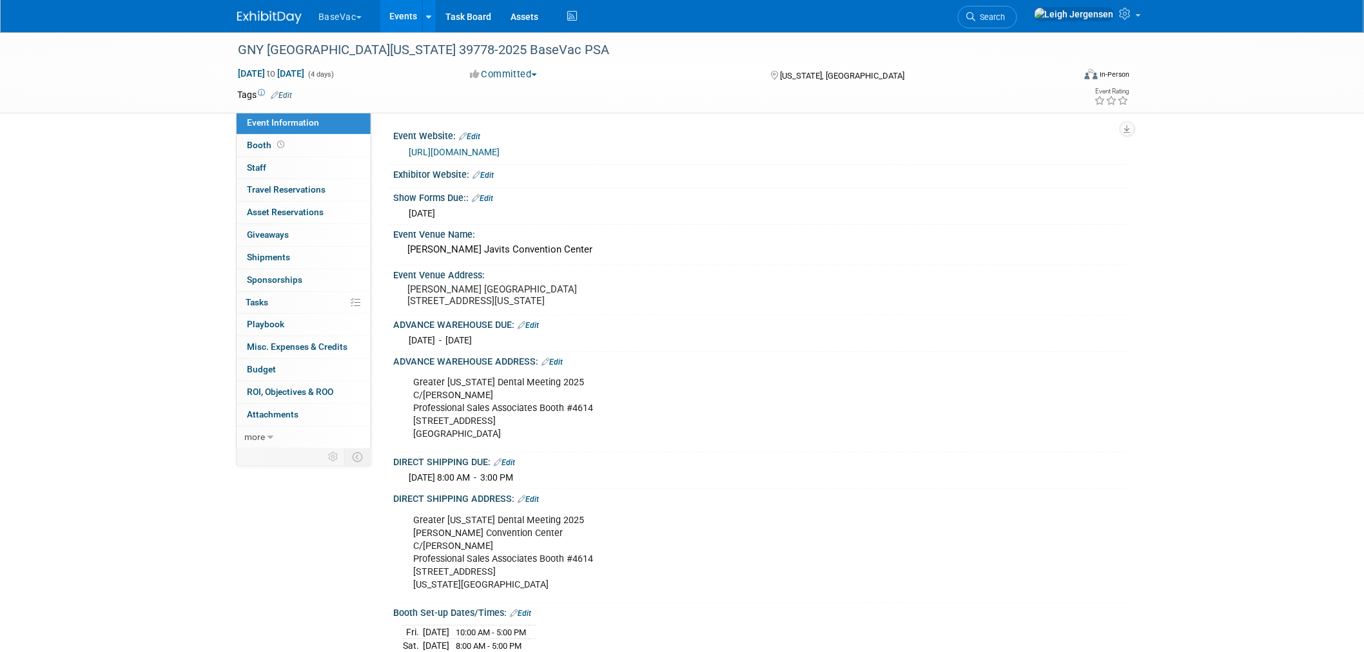
click at [327, 14] on button "BaseVac" at bounding box center [347, 14] width 61 height 28
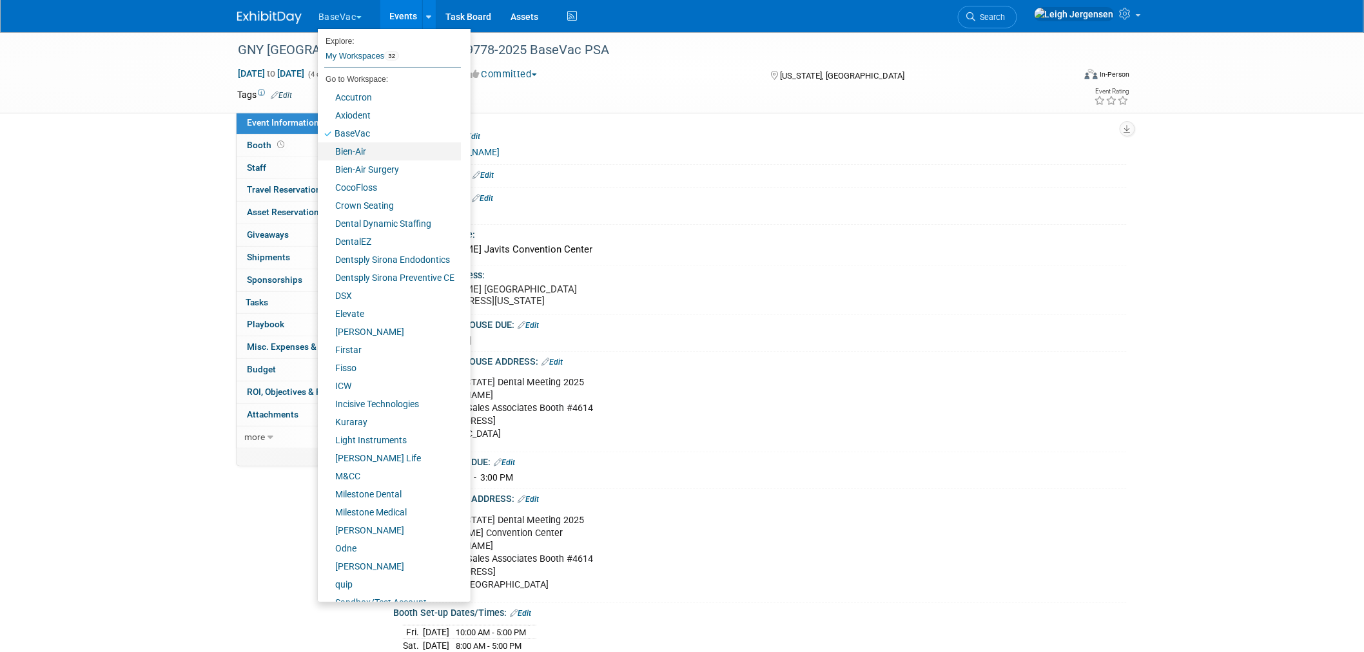
click at [348, 149] on link "Bien-Air" at bounding box center [389, 151] width 143 height 18
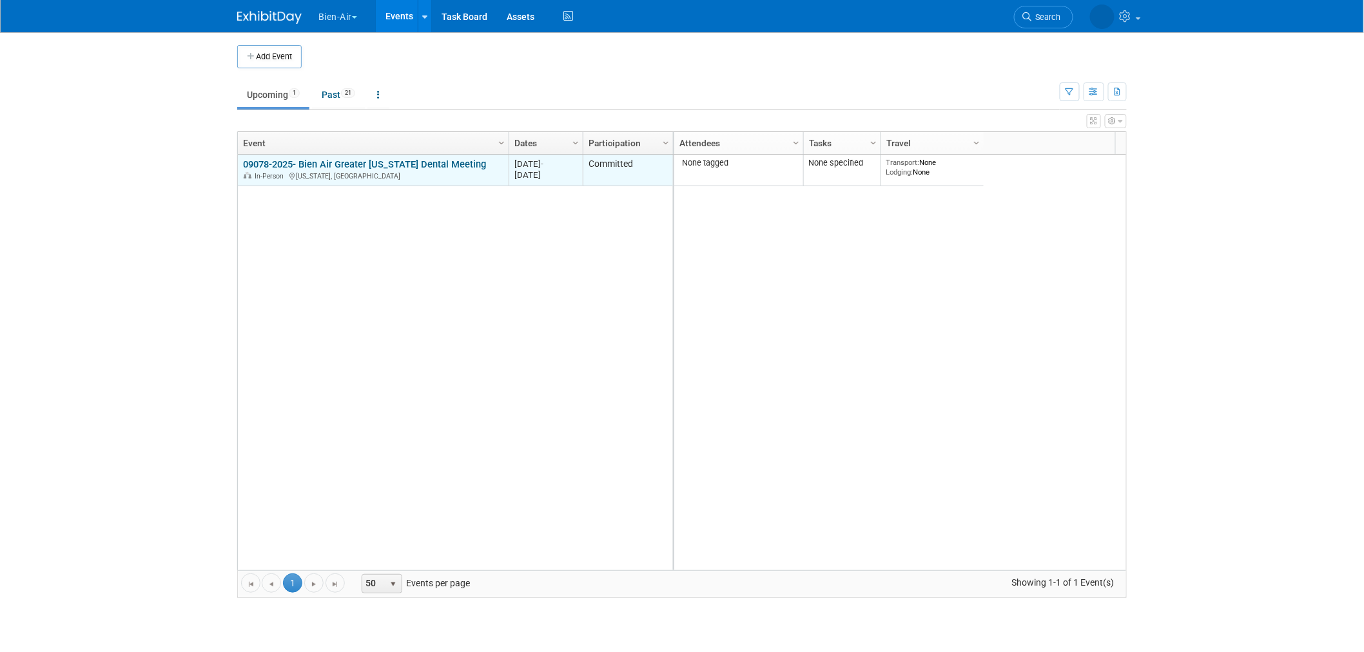
click at [365, 163] on link "09078-2025- Bien Air Greater [US_STATE] Dental Meeting" at bounding box center [364, 165] width 243 height 12
